Goal: Navigation & Orientation: Find specific page/section

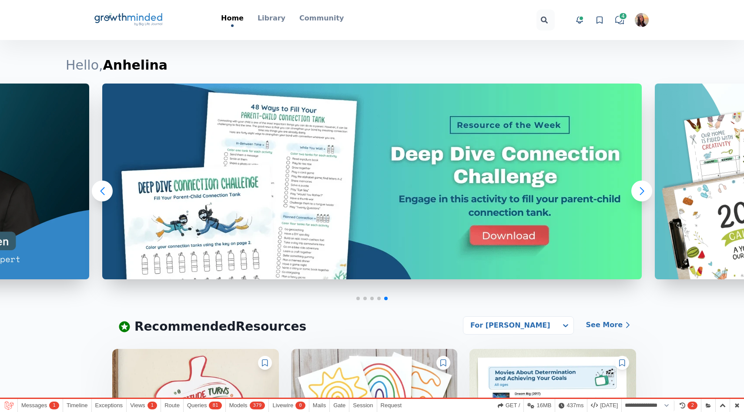
click at [601, 21] on icon at bounding box center [599, 20] width 9 height 9
click at [599, 21] on icon at bounding box center [599, 20] width 9 height 9
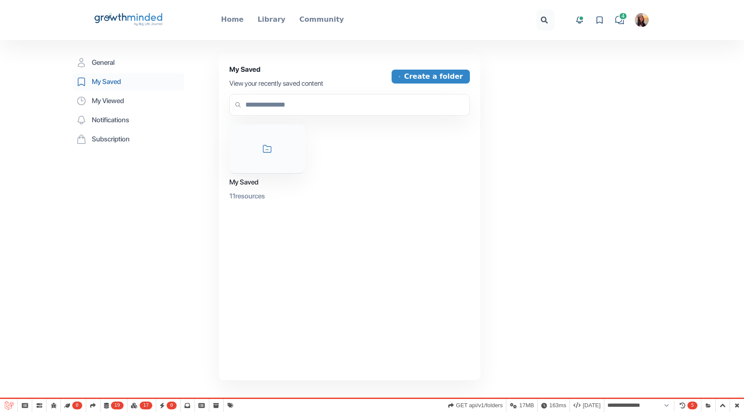
click at [135, 23] on icon "Big Life Journal GrowthMinded Logo .cls-1{fill:#1b4c76}.cls-2{fill:#294e79}.cls…" at bounding box center [129, 20] width 70 height 21
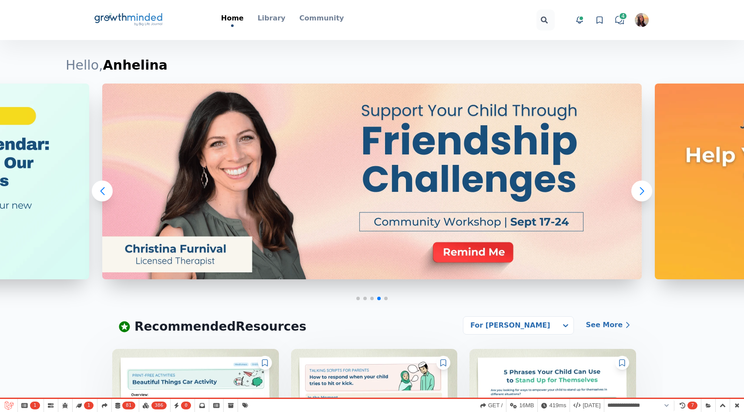
click at [599, 20] on icon at bounding box center [599, 20] width 9 height 9
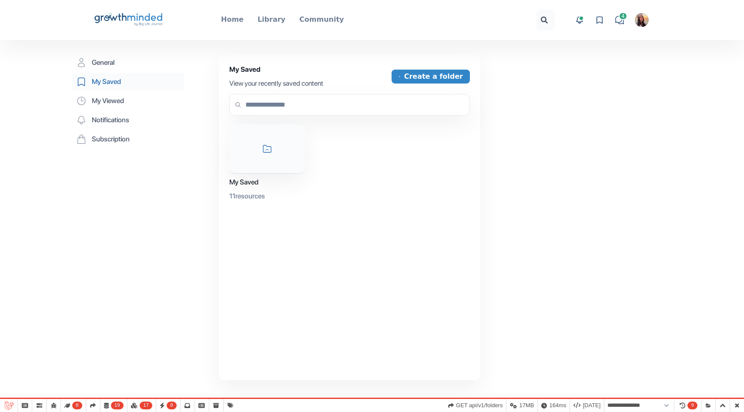
click at [126, 20] on icon "Big Life Journal GrowthMinded Logo .cls-1{fill:#1b4c76}.cls-2{fill:#294e79}.cls…" at bounding box center [129, 20] width 70 height 21
select select "**********"
